Goal: Obtain resource: Download file/media

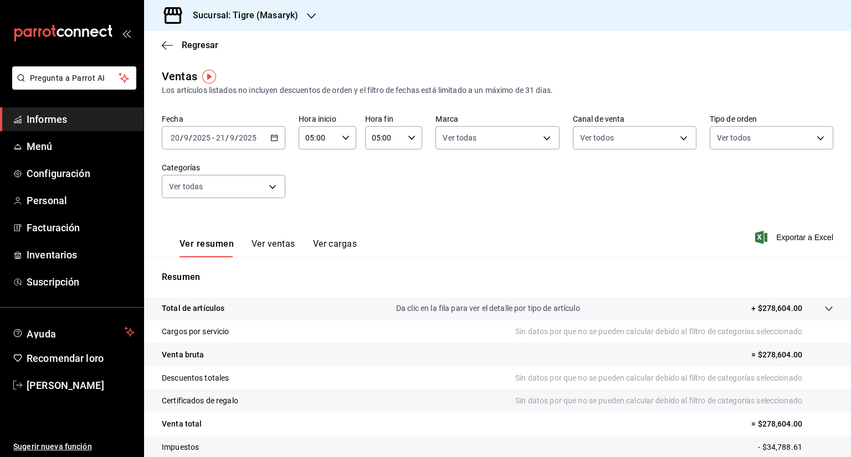
click at [272, 140] on icon "button" at bounding box center [274, 138] width 8 height 8
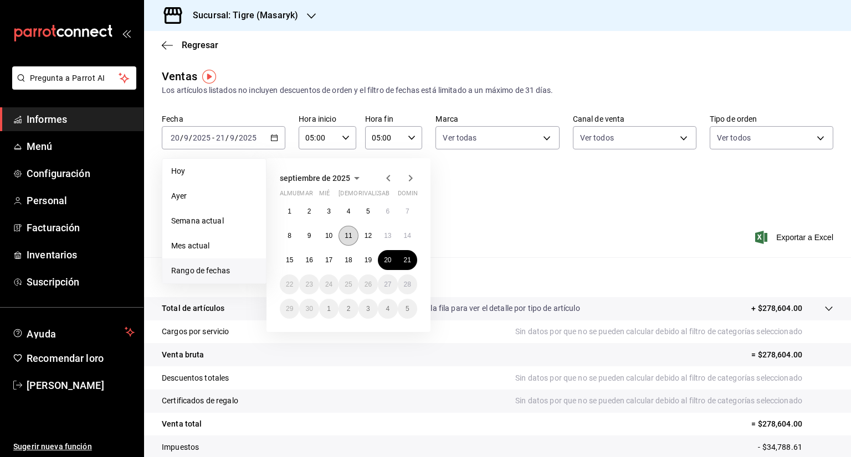
click at [350, 238] on font "11" at bounding box center [347, 236] width 7 height 8
click at [364, 238] on font "12" at bounding box center [367, 236] width 7 height 8
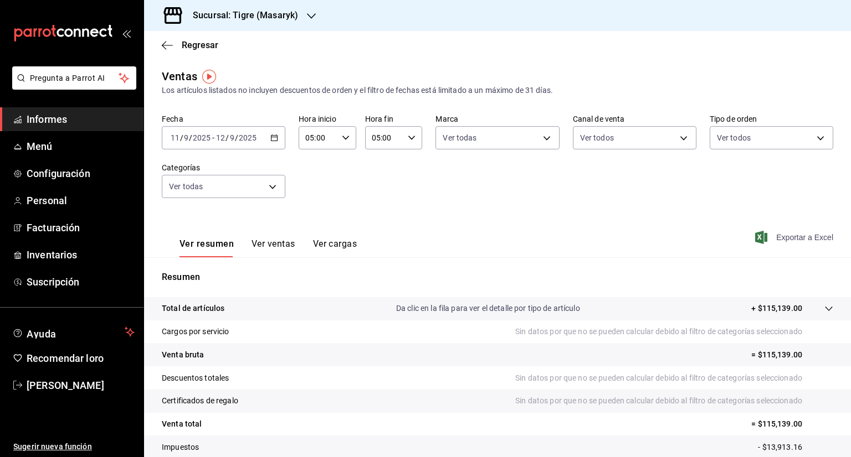
click at [776, 239] on font "Exportar a Excel" at bounding box center [804, 237] width 57 height 9
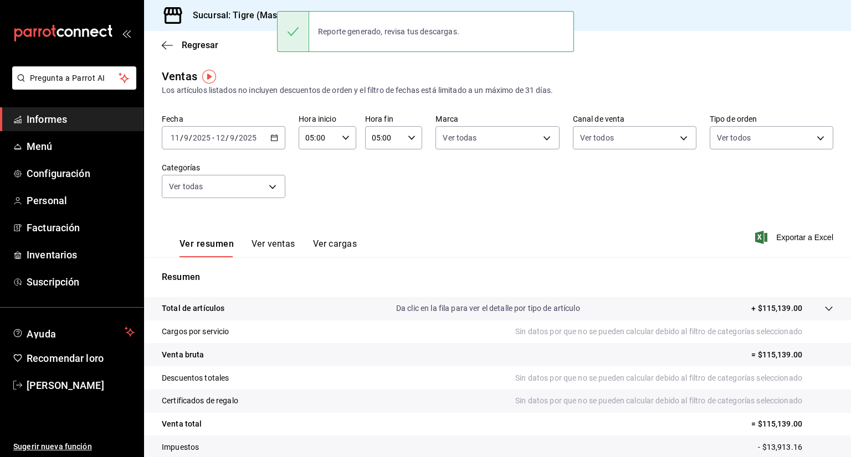
click at [579, 258] on div "Resumen Total de artículos Da clic en la fila para ver el detalle por tipo de a…" at bounding box center [497, 377] width 707 height 238
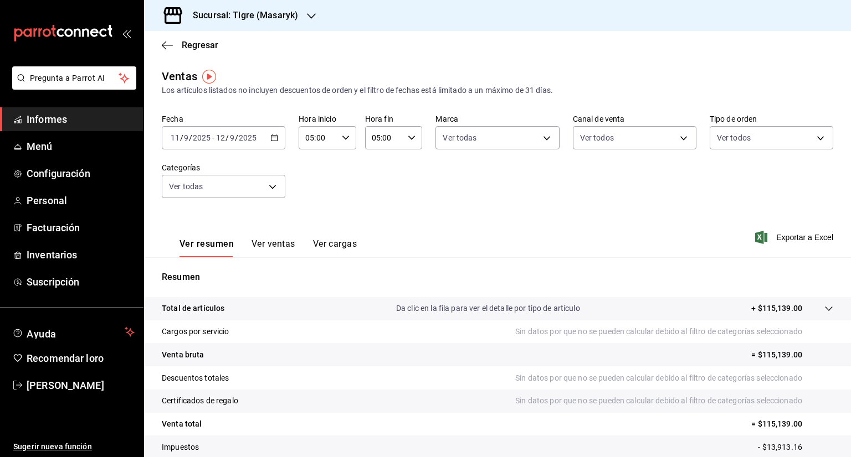
click at [268, 138] on div "[DATE] [DATE] - [DATE] [DATE]" at bounding box center [223, 137] width 123 height 23
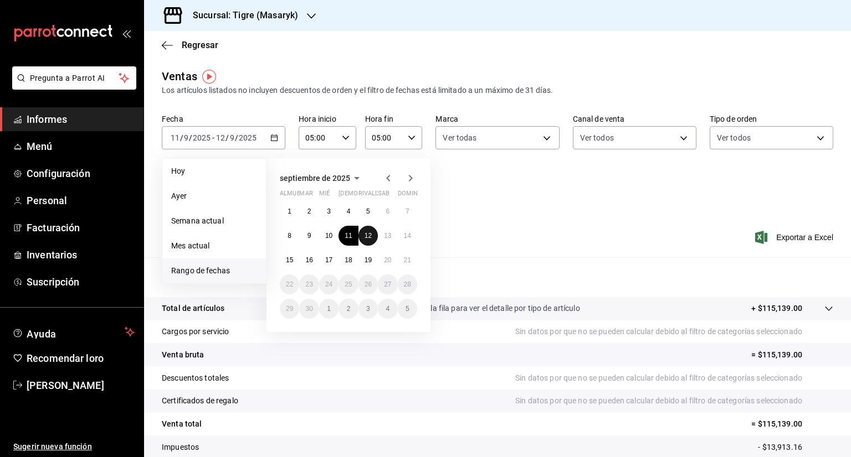
click at [366, 235] on font "12" at bounding box center [367, 236] width 7 height 8
click at [384, 236] on font "13" at bounding box center [387, 236] width 7 height 8
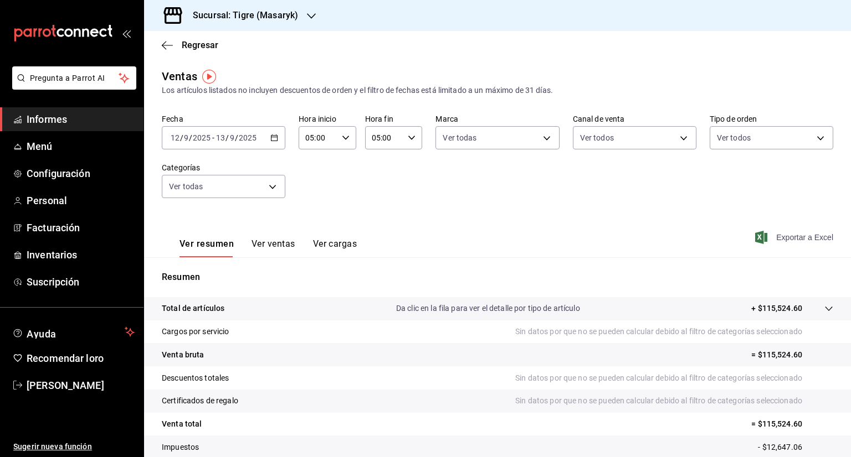
click at [776, 238] on font "Exportar a Excel" at bounding box center [804, 237] width 57 height 9
click at [275, 138] on \(Stroke\) "button" at bounding box center [274, 138] width 7 height 6
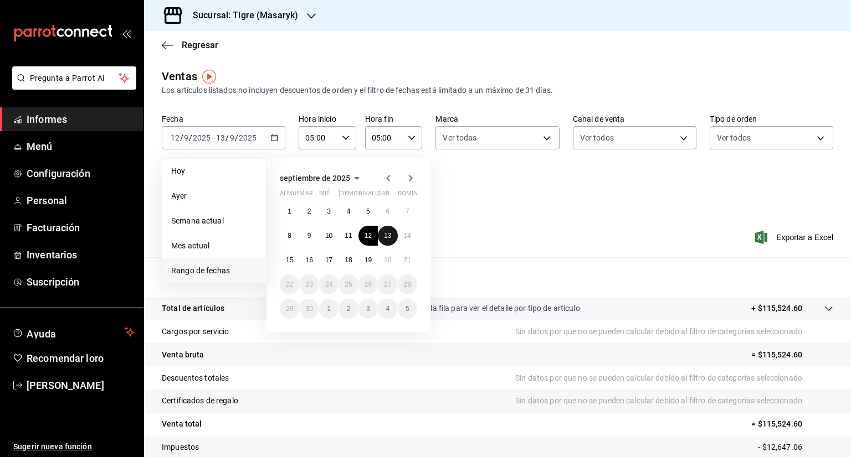
click at [388, 234] on font "13" at bounding box center [387, 236] width 7 height 8
click at [401, 235] on button "14" at bounding box center [407, 236] width 19 height 20
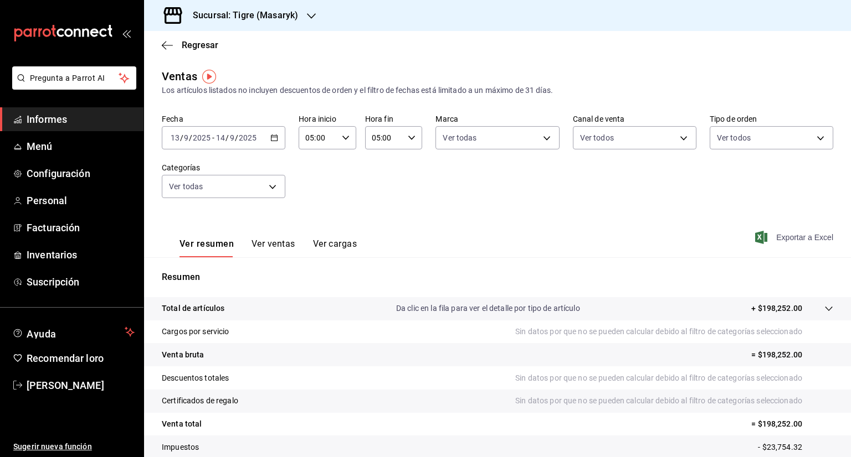
click at [779, 239] on font "Exportar a Excel" at bounding box center [804, 237] width 57 height 9
click at [274, 140] on icon "button" at bounding box center [274, 138] width 8 height 8
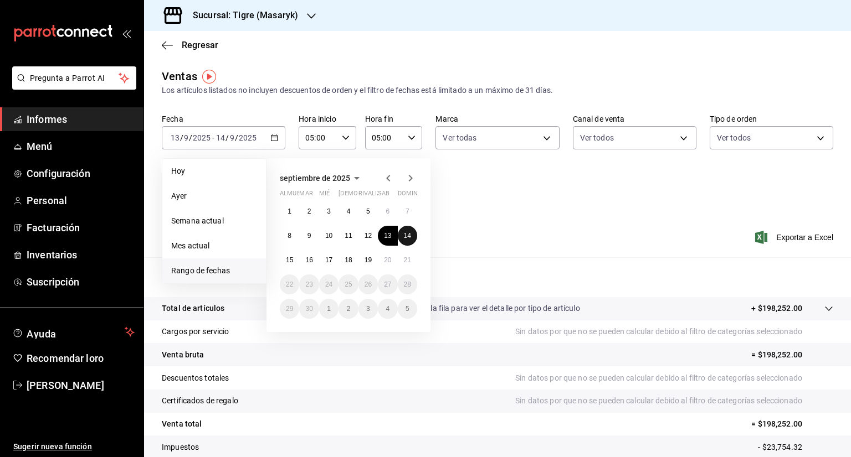
click at [410, 233] on font "14" at bounding box center [407, 236] width 7 height 8
click at [291, 258] on font "15" at bounding box center [289, 260] width 7 height 8
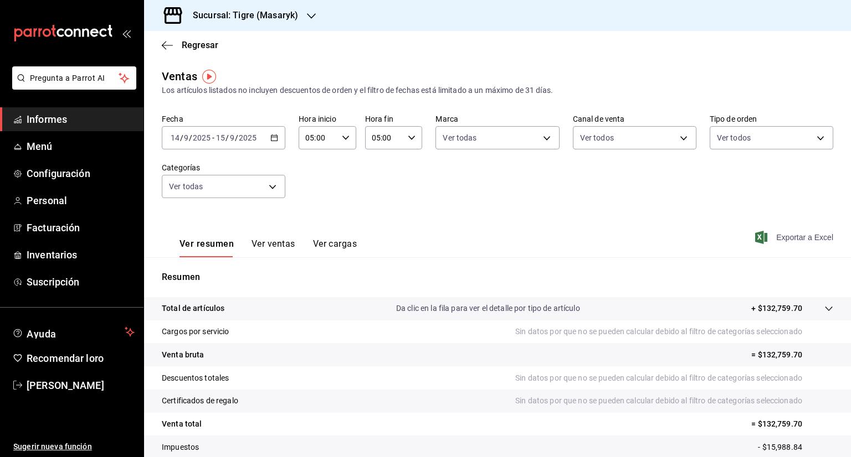
click at [780, 240] on font "Exportar a Excel" at bounding box center [804, 237] width 57 height 9
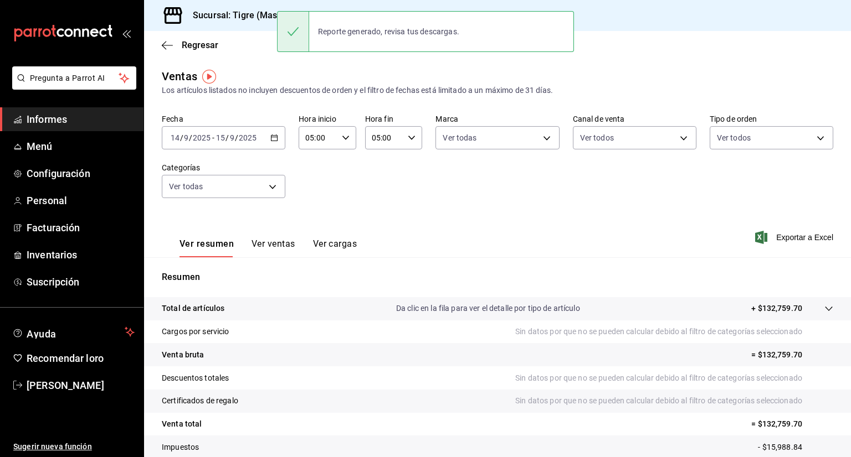
click at [273, 142] on div "[DATE] [DATE] - [DATE] [DATE]" at bounding box center [223, 137] width 123 height 23
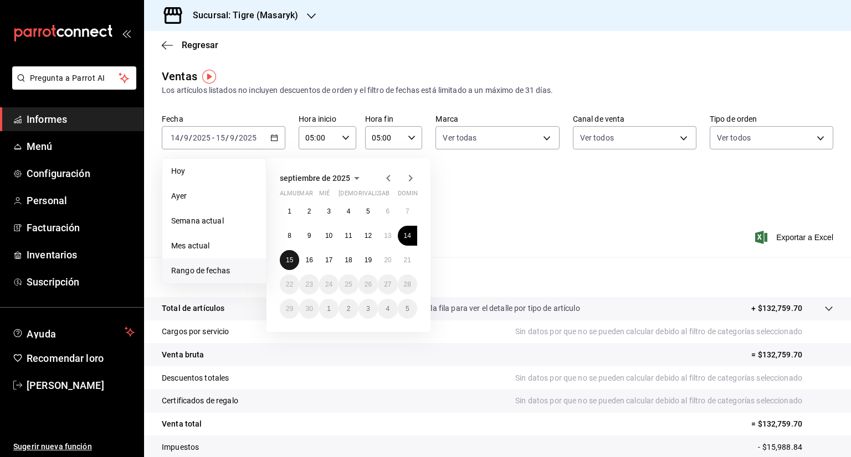
click at [292, 260] on font "15" at bounding box center [289, 260] width 7 height 8
click at [307, 260] on font "16" at bounding box center [308, 260] width 7 height 8
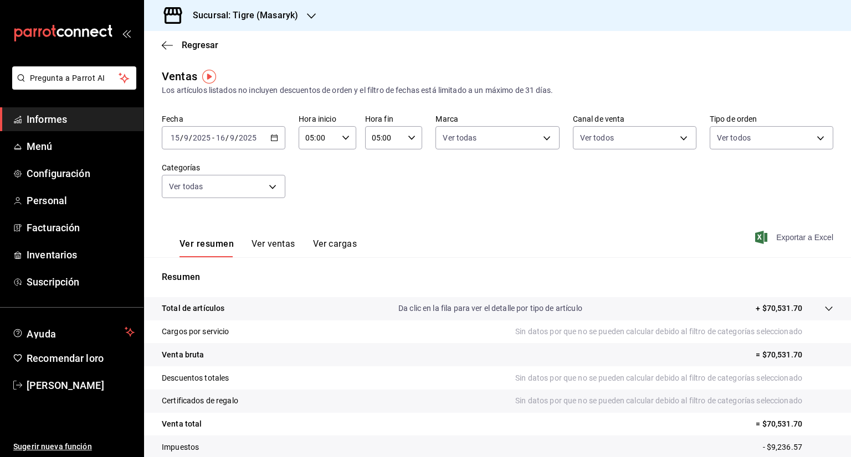
click at [776, 238] on font "Exportar a Excel" at bounding box center [804, 237] width 57 height 9
click at [272, 142] on div "[DATE] [DATE] - [DATE] [DATE]" at bounding box center [223, 137] width 123 height 23
click at [495, 236] on div "Ver resumen Ver ventas Ver cargas Exportar a Excel" at bounding box center [497, 235] width 707 height 46
click at [783, 239] on font "Exportar a Excel" at bounding box center [804, 237] width 57 height 9
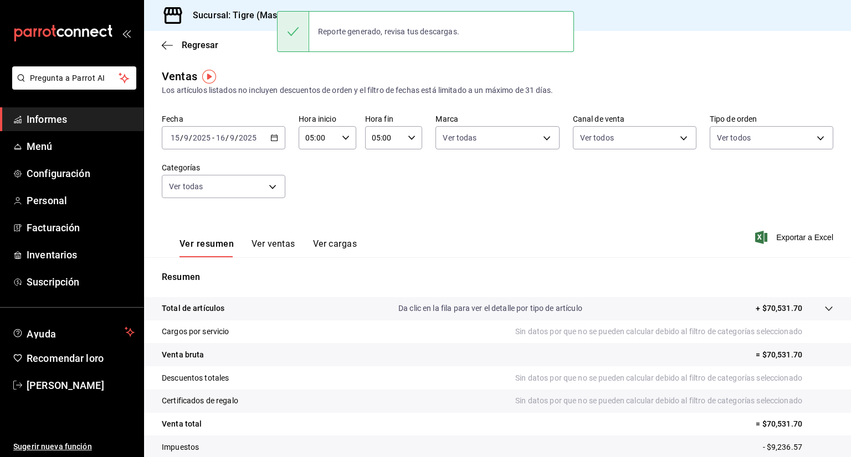
click at [275, 149] on div "[DATE] [DATE] - [DATE] [DATE]" at bounding box center [223, 137] width 123 height 23
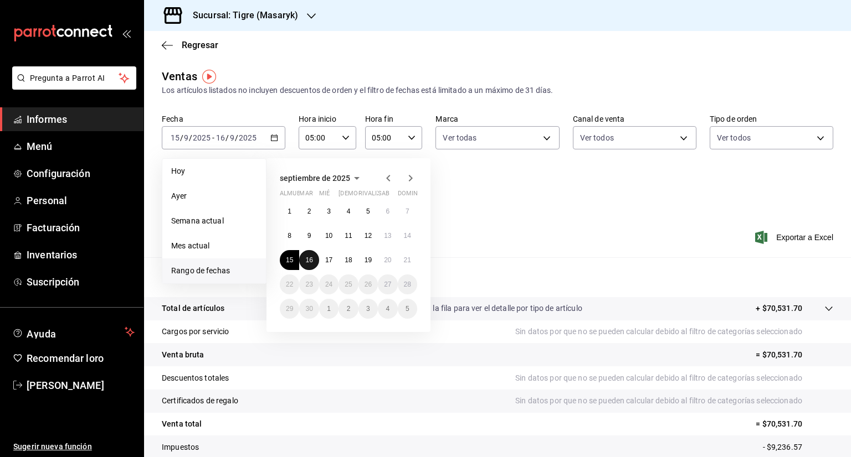
click at [312, 265] on button "16" at bounding box center [308, 260] width 19 height 20
click at [322, 262] on button "17" at bounding box center [328, 260] width 19 height 20
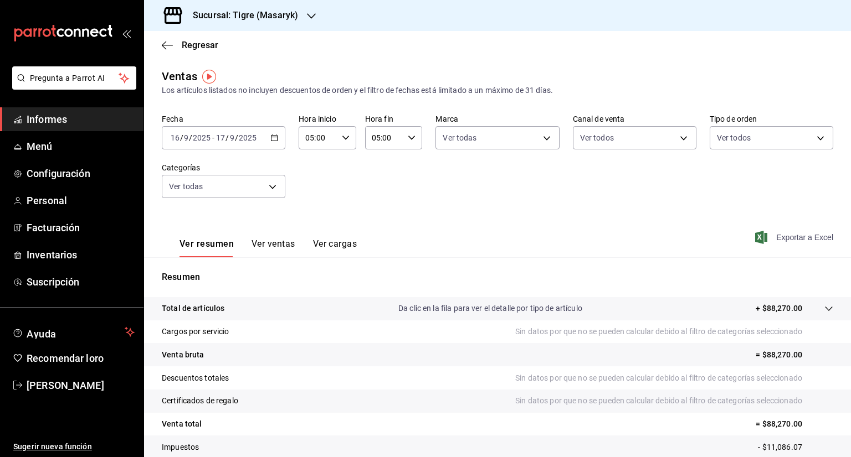
click at [793, 235] on font "Exportar a Excel" at bounding box center [804, 237] width 57 height 9
click at [276, 140] on icon "button" at bounding box center [274, 138] width 8 height 8
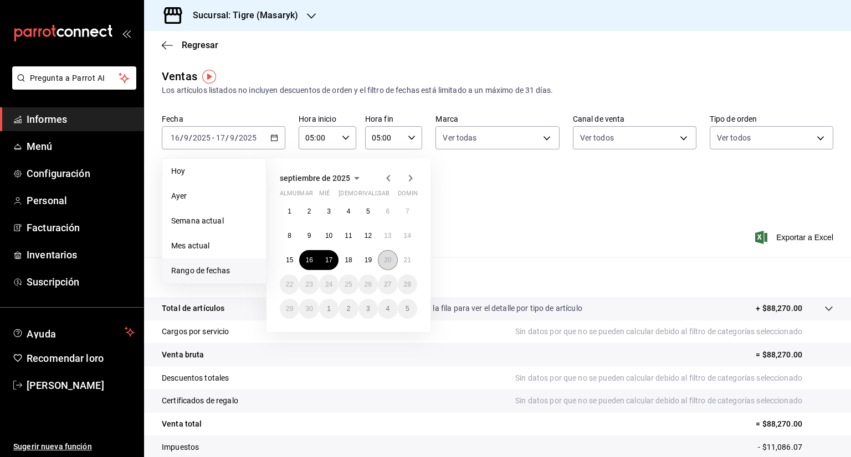
click at [382, 256] on button "20" at bounding box center [387, 260] width 19 height 20
click at [413, 260] on button "21" at bounding box center [407, 260] width 19 height 20
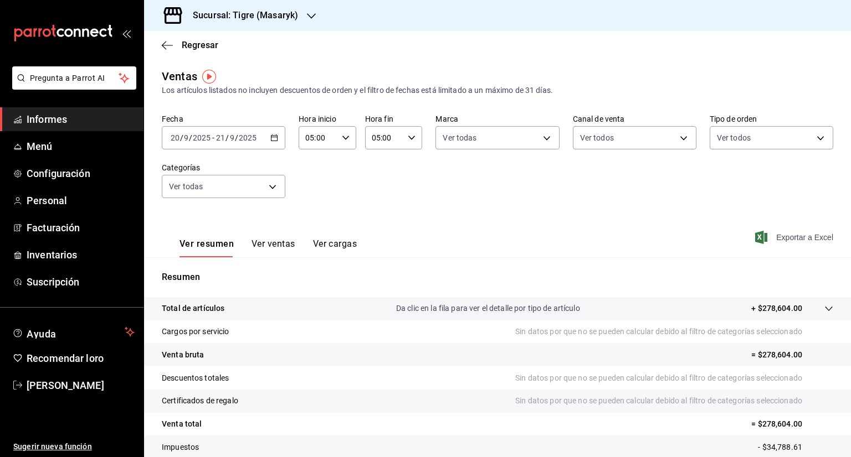
click at [776, 234] on font "Exportar a Excel" at bounding box center [804, 237] width 57 height 9
click at [276, 136] on icon "button" at bounding box center [274, 138] width 8 height 8
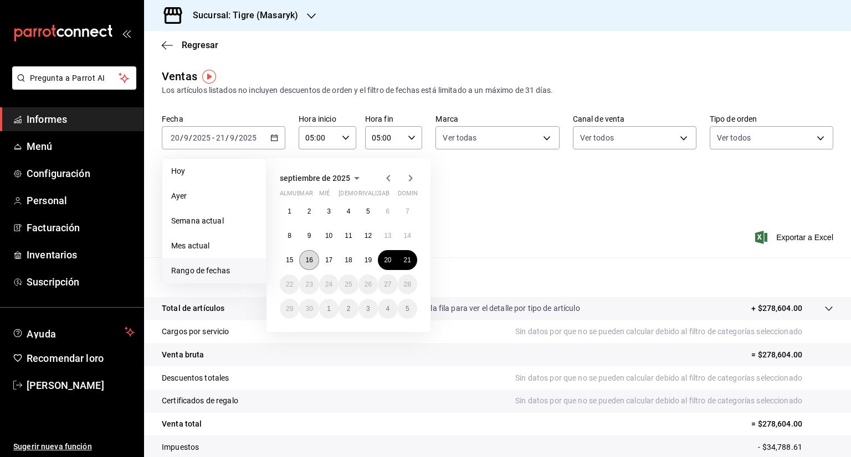
click at [315, 255] on button "16" at bounding box center [308, 260] width 19 height 20
click at [326, 259] on font "17" at bounding box center [328, 260] width 7 height 8
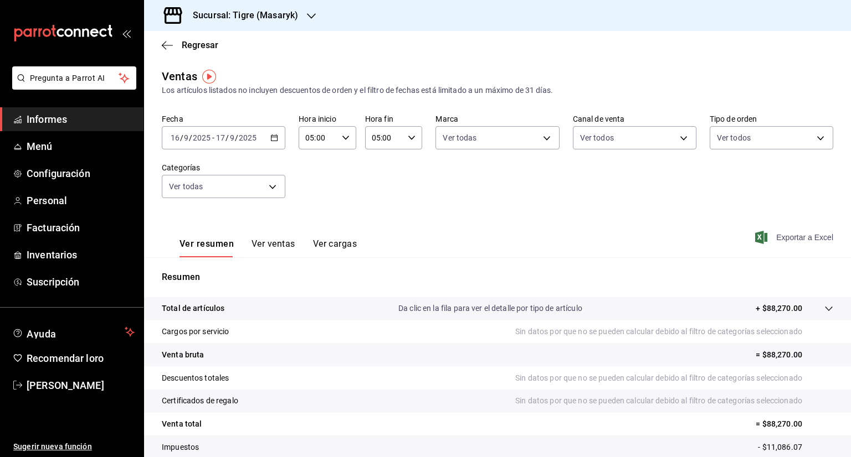
click at [764, 238] on span "Exportar a Excel" at bounding box center [795, 237] width 76 height 13
click at [270, 140] on icon "button" at bounding box center [274, 138] width 8 height 8
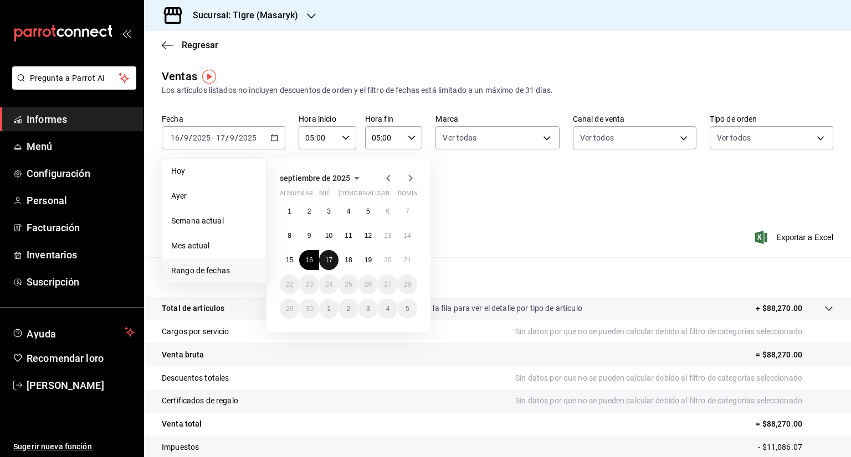
click at [328, 253] on button "17" at bounding box center [328, 260] width 19 height 20
click at [341, 258] on button "18" at bounding box center [347, 260] width 19 height 20
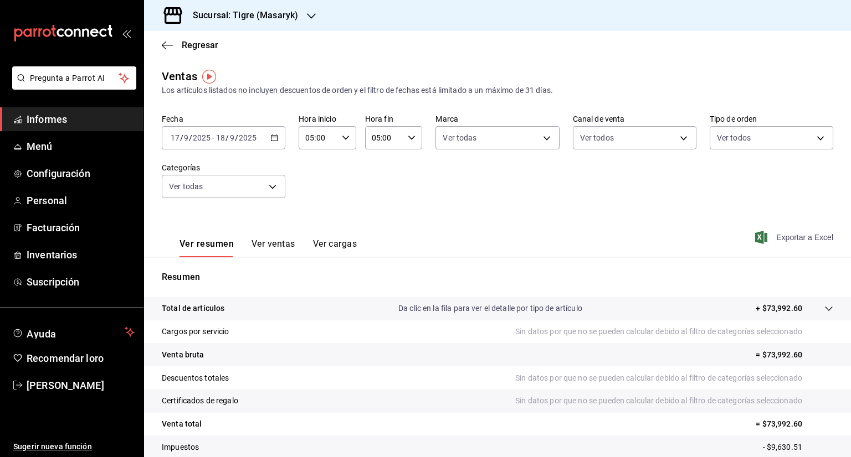
click at [799, 235] on font "Exportar a Excel" at bounding box center [804, 237] width 57 height 9
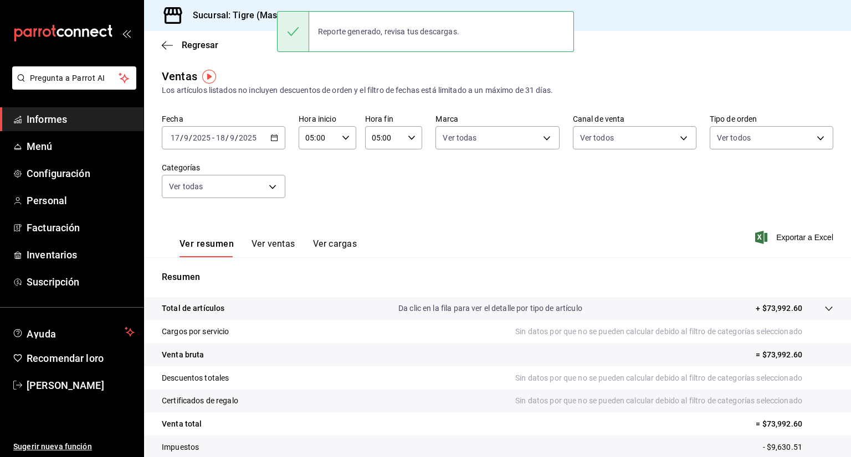
click at [271, 136] on \(Stroke\) "button" at bounding box center [274, 138] width 7 height 6
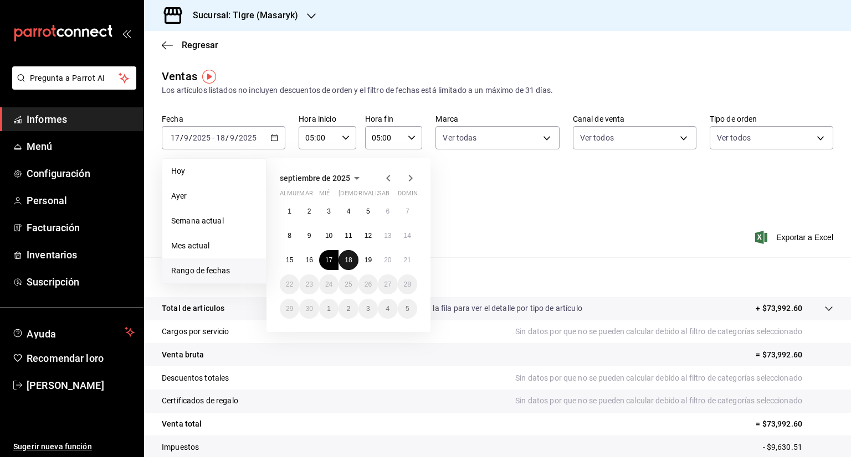
click at [348, 255] on button "18" at bounding box center [347, 260] width 19 height 20
click at [363, 260] on button "19" at bounding box center [367, 260] width 19 height 20
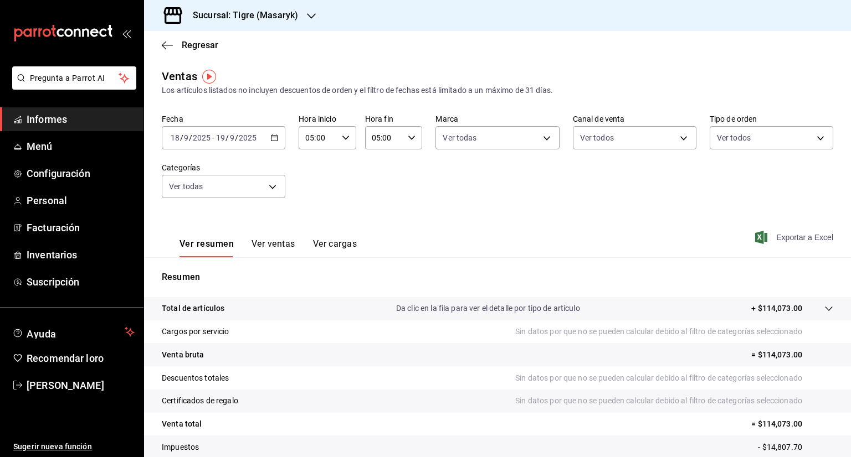
click at [784, 238] on font "Exportar a Excel" at bounding box center [804, 237] width 57 height 9
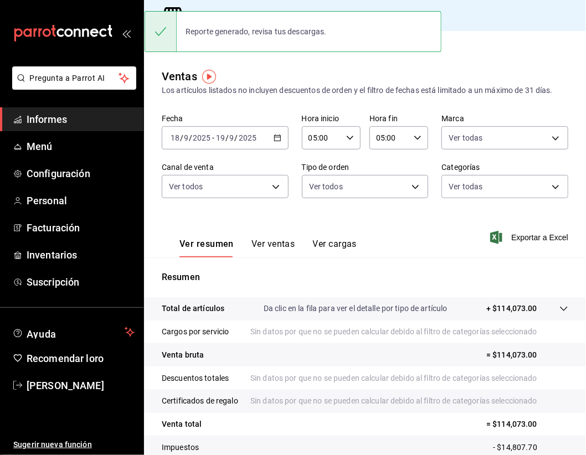
click at [270, 136] on div "[DATE] [DATE] - [DATE] [DATE]" at bounding box center [225, 137] width 127 height 23
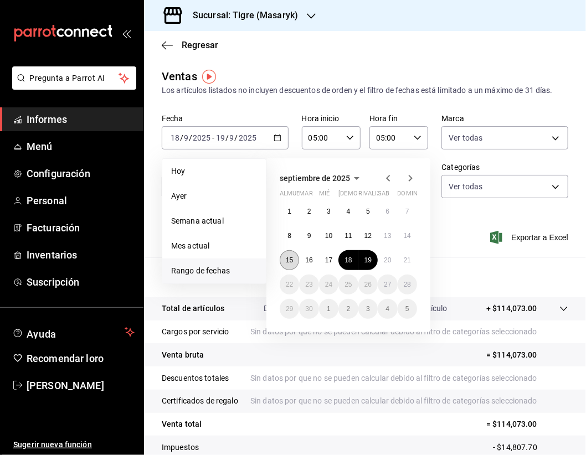
click at [293, 253] on button "15" at bounding box center [289, 260] width 19 height 20
click at [405, 258] on font "21" at bounding box center [407, 260] width 7 height 8
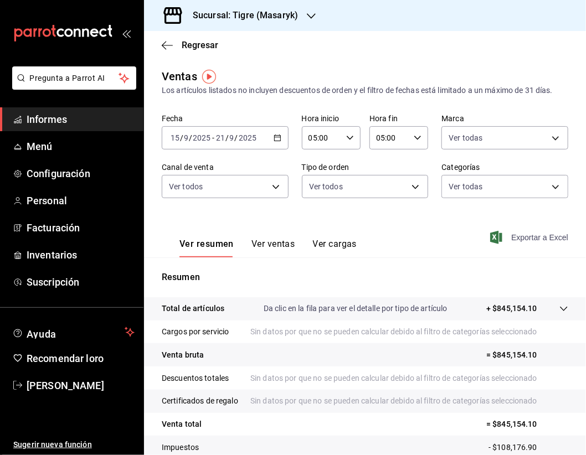
click at [534, 235] on font "Exportar a Excel" at bounding box center [539, 237] width 57 height 9
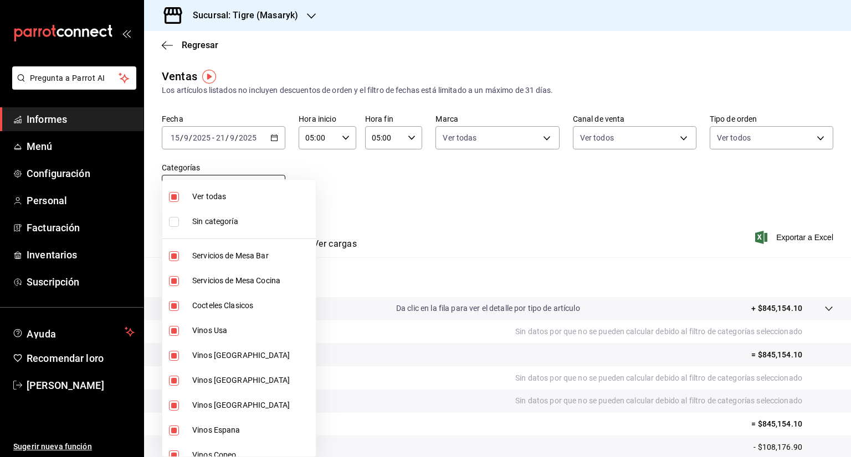
click at [261, 187] on body "Pregunta a Parrot AI Informes Menú Configuración Personal Facturación Inventari…" at bounding box center [425, 228] width 851 height 457
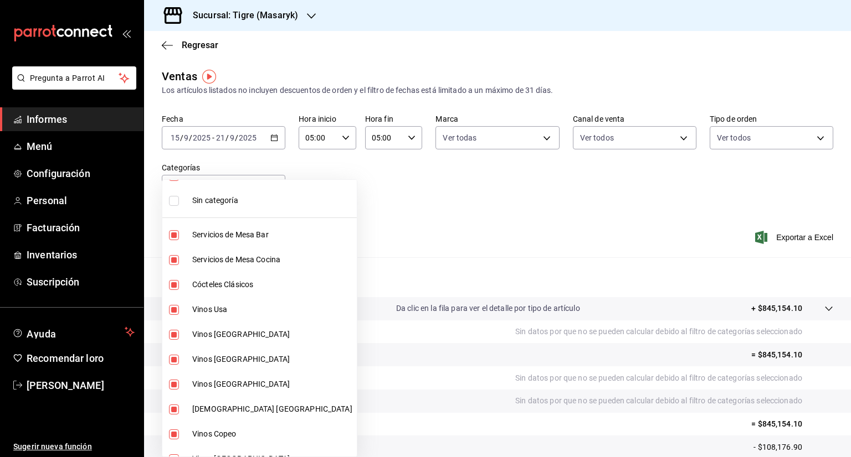
scroll to position [22, 0]
click at [373, 198] on div at bounding box center [425, 228] width 851 height 457
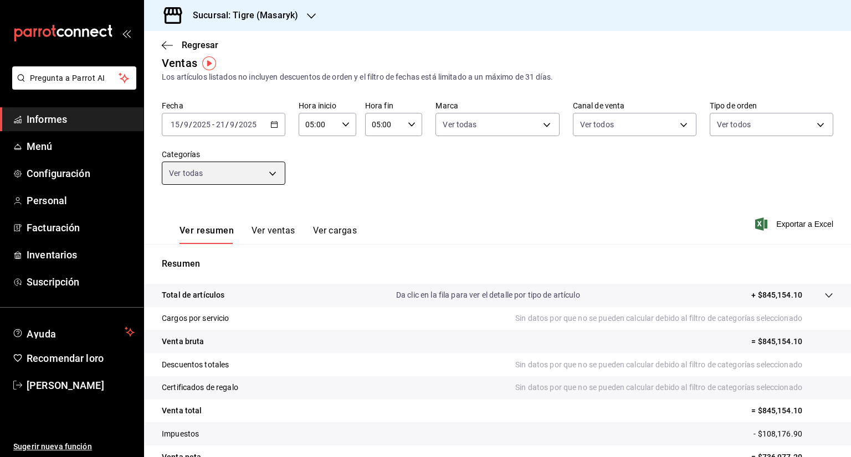
scroll to position [16, 0]
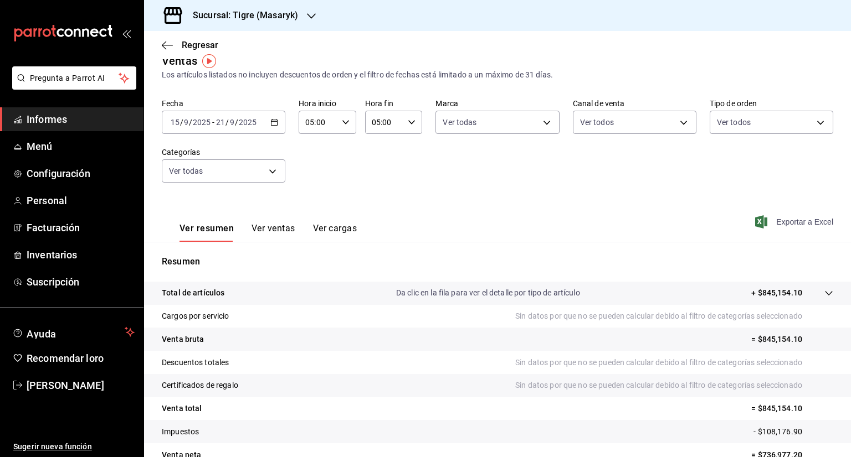
click at [780, 220] on font "Exportar a Excel" at bounding box center [804, 222] width 57 height 9
